Goal: Task Accomplishment & Management: Use online tool/utility

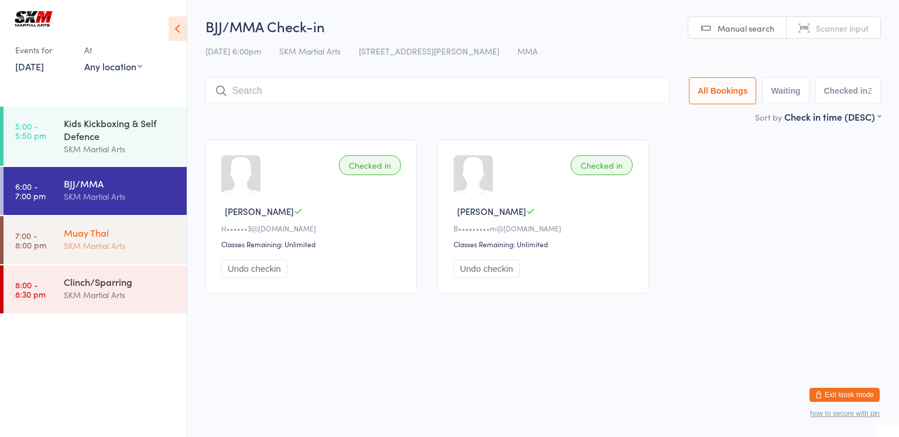
click at [100, 241] on div "SKM Martial Arts" at bounding box center [120, 245] width 113 height 13
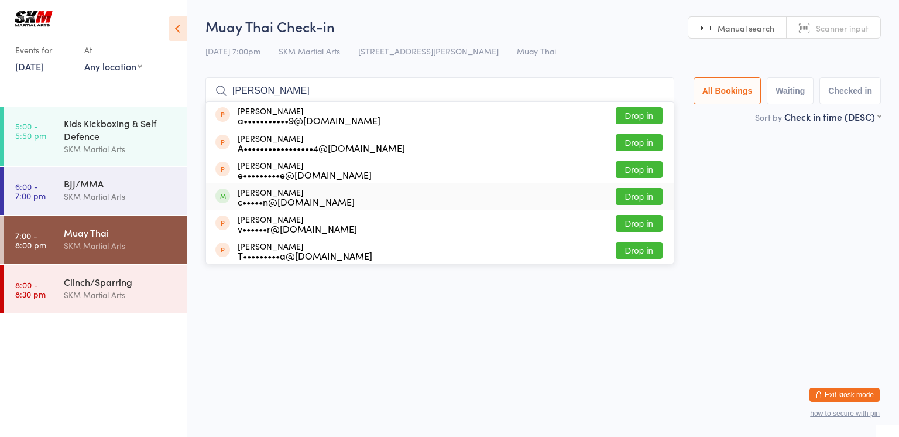
type input "[PERSON_NAME]"
click at [639, 194] on button "Drop in" at bounding box center [639, 196] width 47 height 17
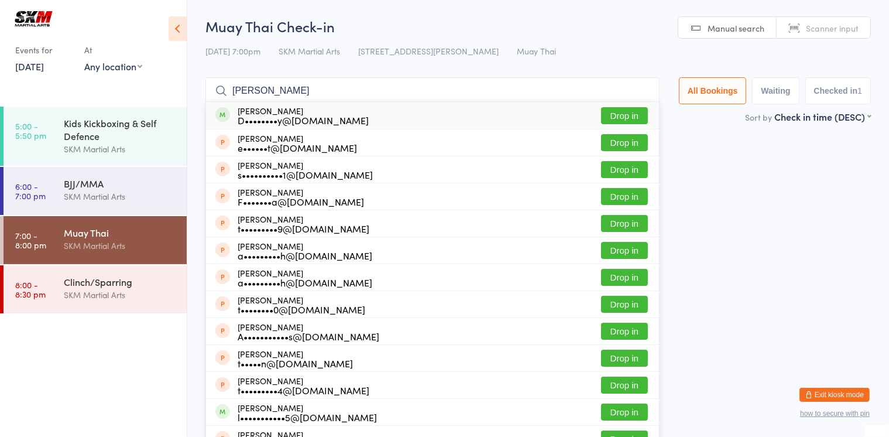
type input "[PERSON_NAME]"
click at [629, 118] on button "Drop in" at bounding box center [624, 115] width 47 height 17
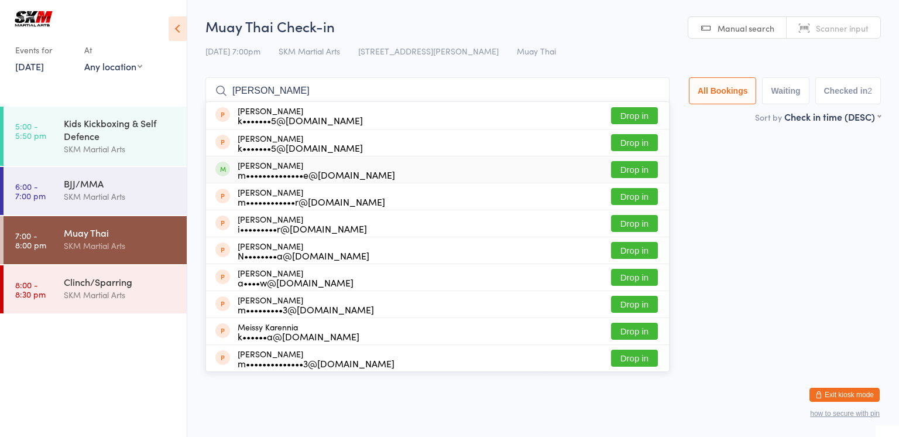
type input "[PERSON_NAME]"
click at [628, 169] on button "Drop in" at bounding box center [634, 169] width 47 height 17
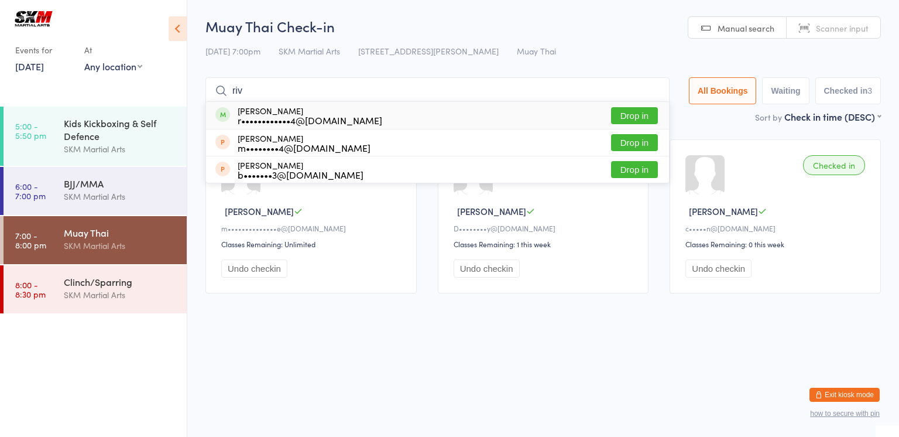
type input "riv"
click at [626, 113] on button "Drop in" at bounding box center [634, 115] width 47 height 17
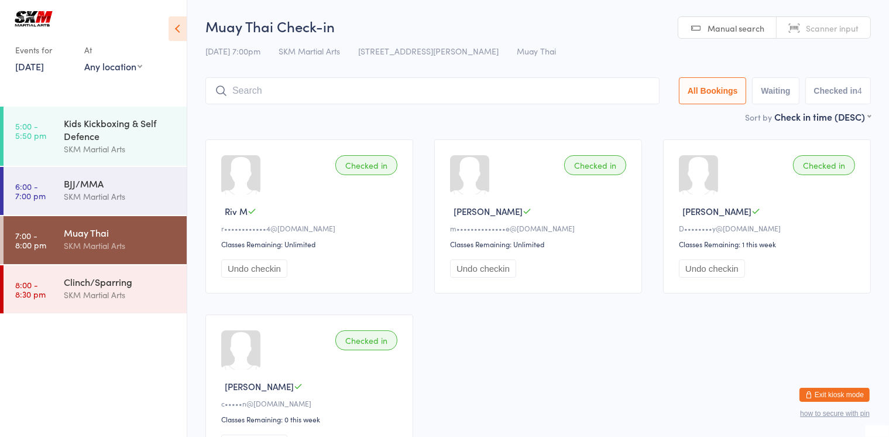
click at [97, 216] on li "6:00 - 7:00 pm BJJ/MMA SKM Martial Arts" at bounding box center [93, 191] width 187 height 49
click at [100, 204] on div "BJJ/MMA SKM Martial Arts" at bounding box center [125, 190] width 123 height 46
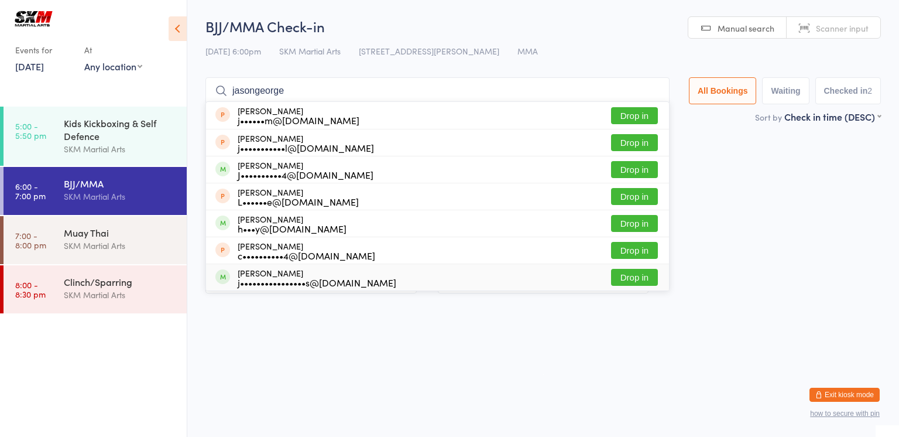
type input "jasongeorge"
click at [636, 275] on button "Drop in" at bounding box center [634, 277] width 47 height 17
